Goal: Navigation & Orientation: Find specific page/section

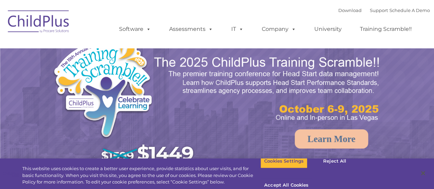
select select "MEDIUM"
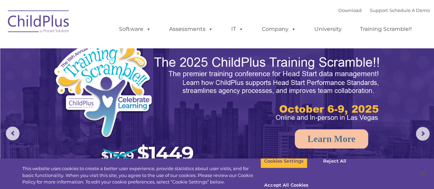
click at [63, 20] on img at bounding box center [38, 22] width 69 height 34
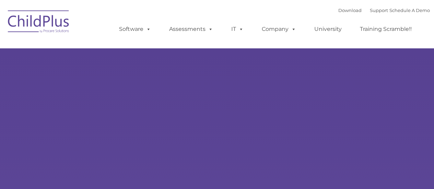
select select "MEDIUM"
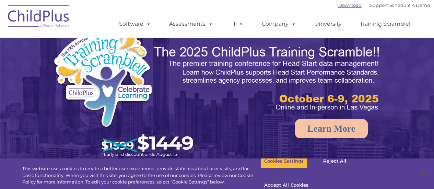
click at [341, 5] on link "Download" at bounding box center [350, 4] width 23 height 5
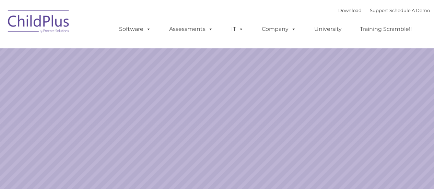
select select "MEDIUM"
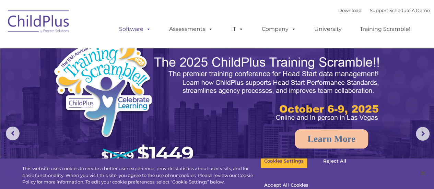
click at [138, 35] on link "Software" at bounding box center [135, 29] width 46 height 14
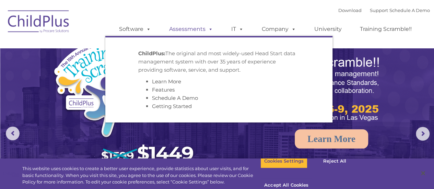
click at [207, 30] on span at bounding box center [210, 29] width 8 height 7
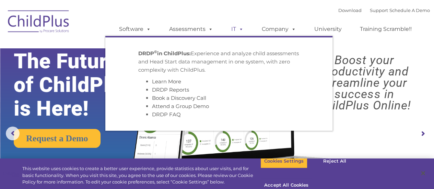
click at [236, 29] on span at bounding box center [240, 29] width 8 height 7
